Goal: Task Accomplishment & Management: Complete application form

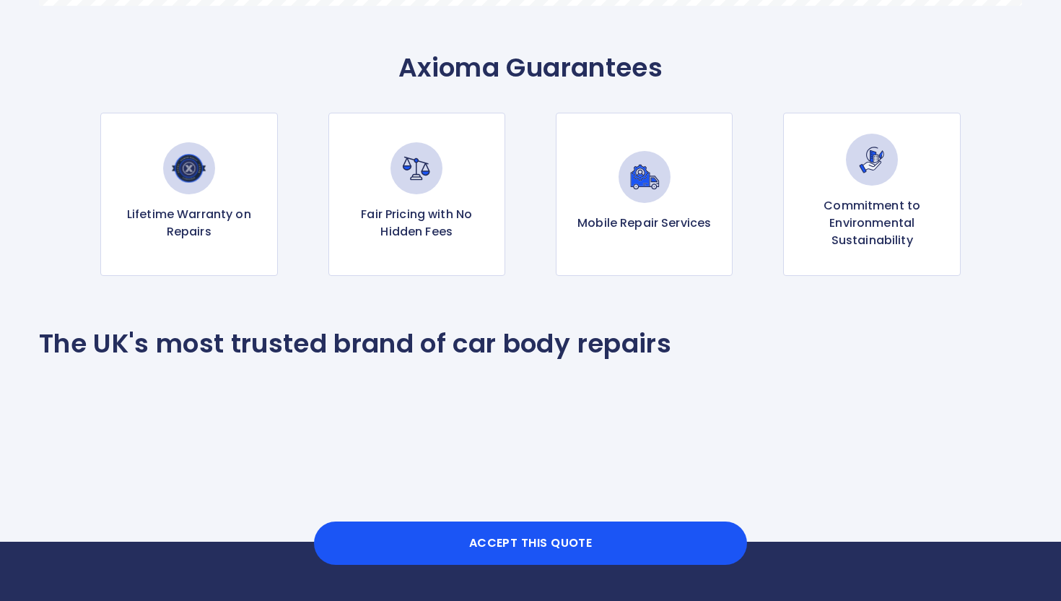
scroll to position [1420, 0]
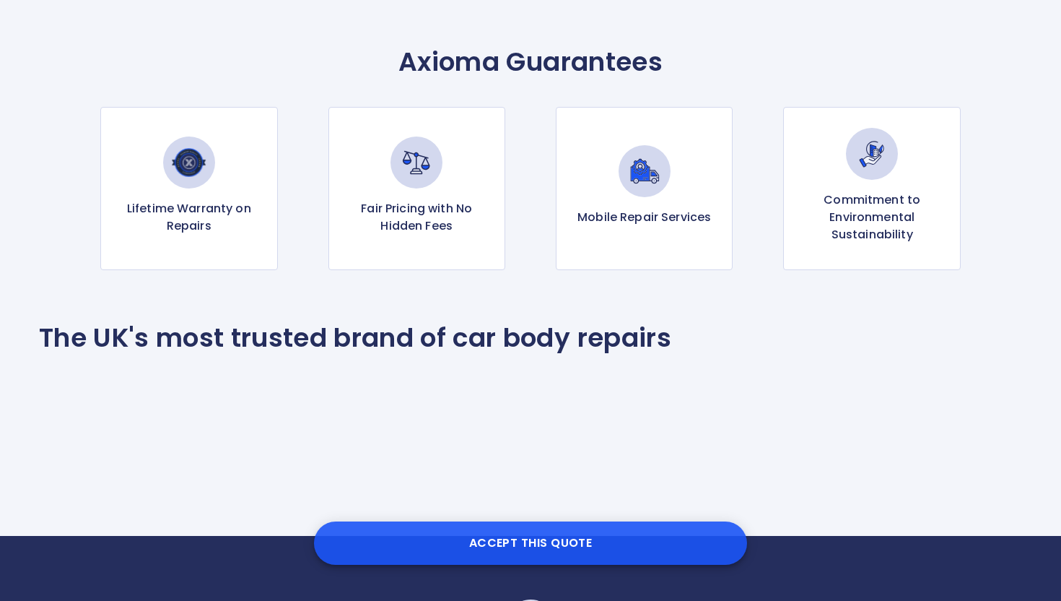
click at [568, 550] on button "Accept this Quote" at bounding box center [530, 542] width 433 height 43
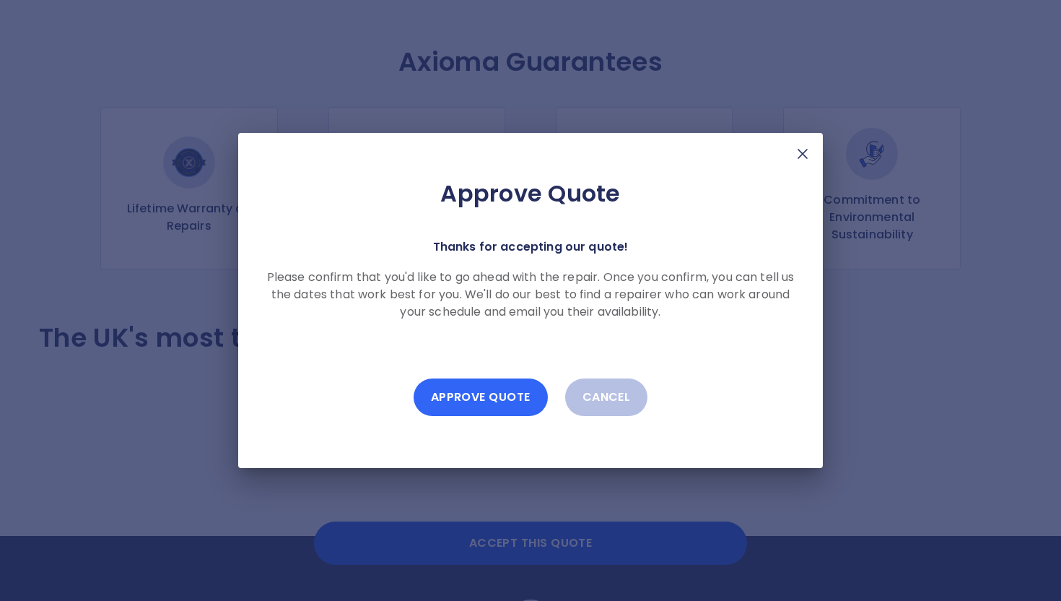
click at [500, 393] on button "Approve Quote" at bounding box center [481, 397] width 134 height 38
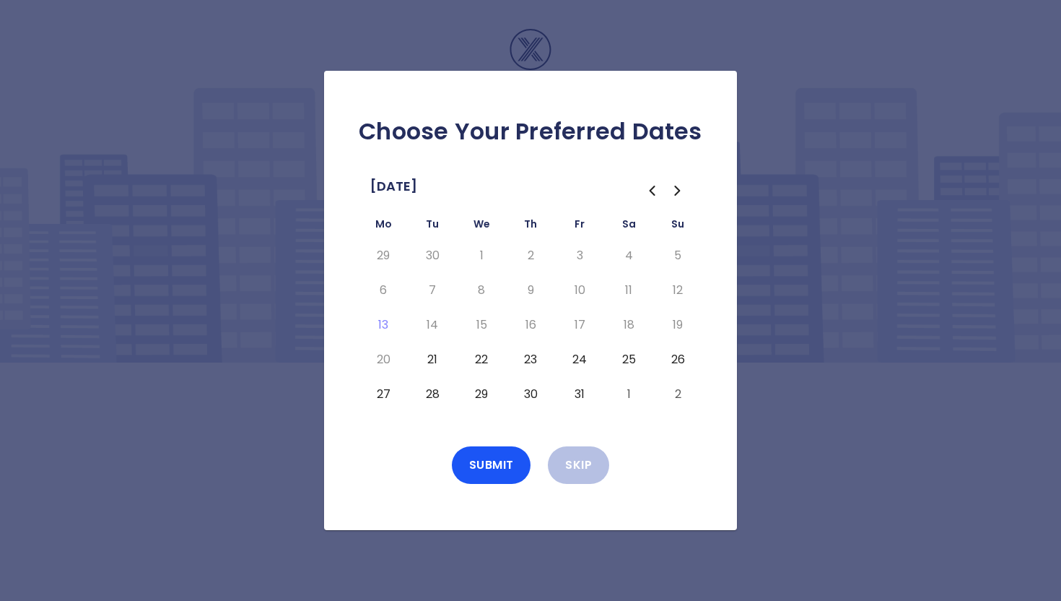
click at [435, 357] on button "21" at bounding box center [433, 359] width 26 height 23
click at [472, 359] on button "22" at bounding box center [482, 359] width 26 height 23
click at [585, 358] on button "24" at bounding box center [580, 359] width 26 height 23
click at [506, 459] on button "Submit" at bounding box center [491, 465] width 79 height 38
